Goal: Transaction & Acquisition: Purchase product/service

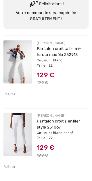
scroll to position [58, 0]
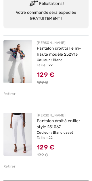
click at [13, 168] on div "Retirer" at bounding box center [9, 166] width 12 height 5
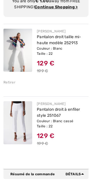
scroll to position [59, 0]
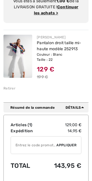
click at [11, 92] on div "JOSEPH RIBKOFF Pantalon droit taille mi-haute modèle 252913 Couleur : Blanc Tai…" at bounding box center [45, 63] width 85 height 66
click at [13, 91] on div "JOSEPH RIBKOFF Pantalon droit taille mi-haute modèle 252913 Couleur : Blanc Tai…" at bounding box center [45, 63] width 85 height 66
click at [11, 92] on div "JOSEPH RIBKOFF Pantalon droit taille mi-haute modèle 252913 Couleur : Blanc Tai…" at bounding box center [45, 63] width 85 height 66
click at [18, 85] on div "Retirer" at bounding box center [45, 87] width 85 height 6
click at [17, 90] on div "Retirer" at bounding box center [45, 87] width 85 height 6
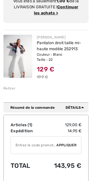
click at [13, 90] on div "Retirer" at bounding box center [9, 88] width 12 height 5
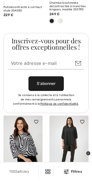
scroll to position [2412, 0]
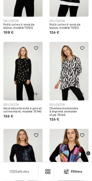
scroll to position [1821, 0]
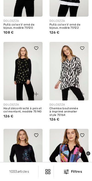
click at [73, 72] on img at bounding box center [68, 71] width 39 height 58
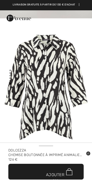
scroll to position [706, 0]
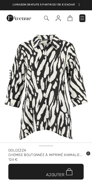
click at [56, 171] on font "Ajouter au panier" at bounding box center [55, 171] width 18 height 0
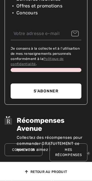
scroll to position [686, 0]
